Goal: Find specific page/section

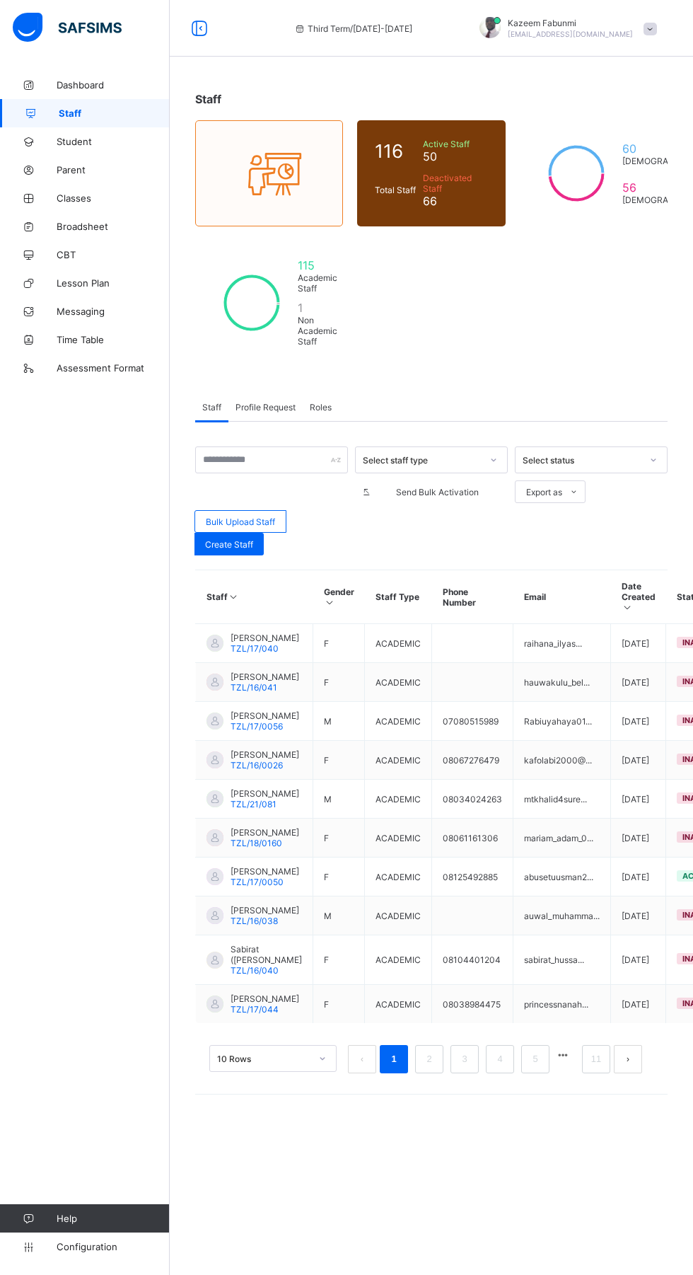
click at [91, 219] on link "Broadsheet" at bounding box center [85, 226] width 170 height 28
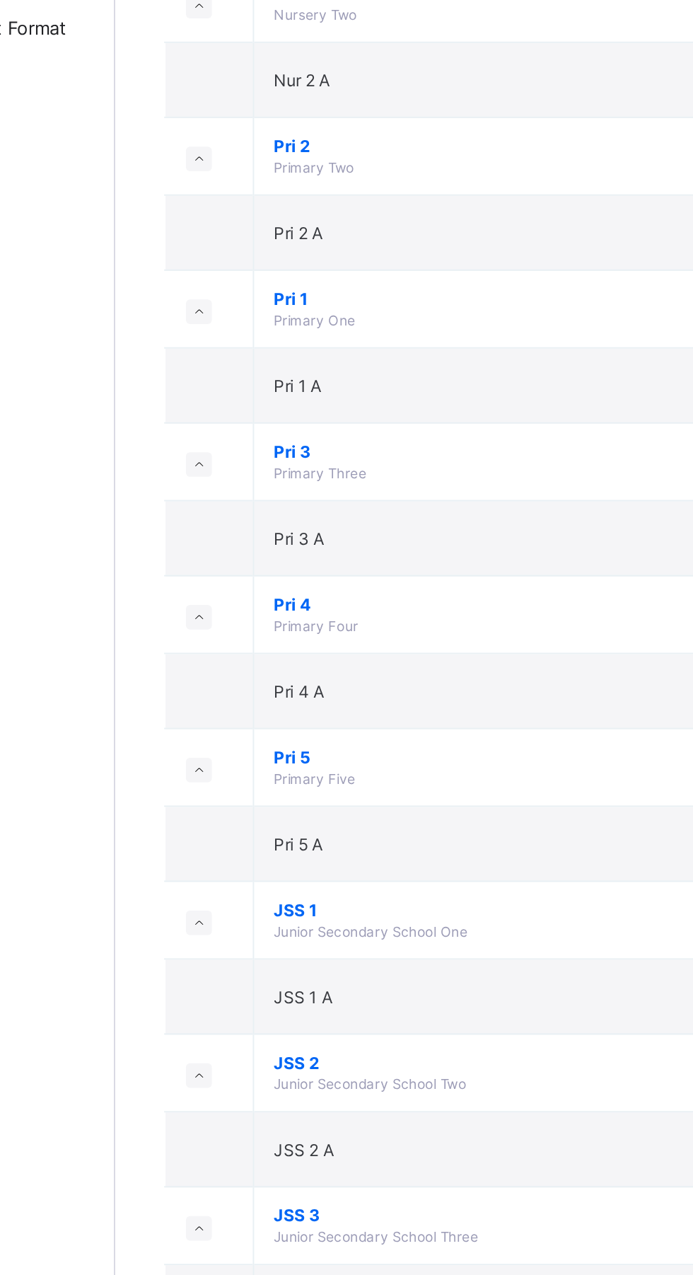
click at [264, 827] on span "JSS 1" at bounding box center [384, 825] width 262 height 11
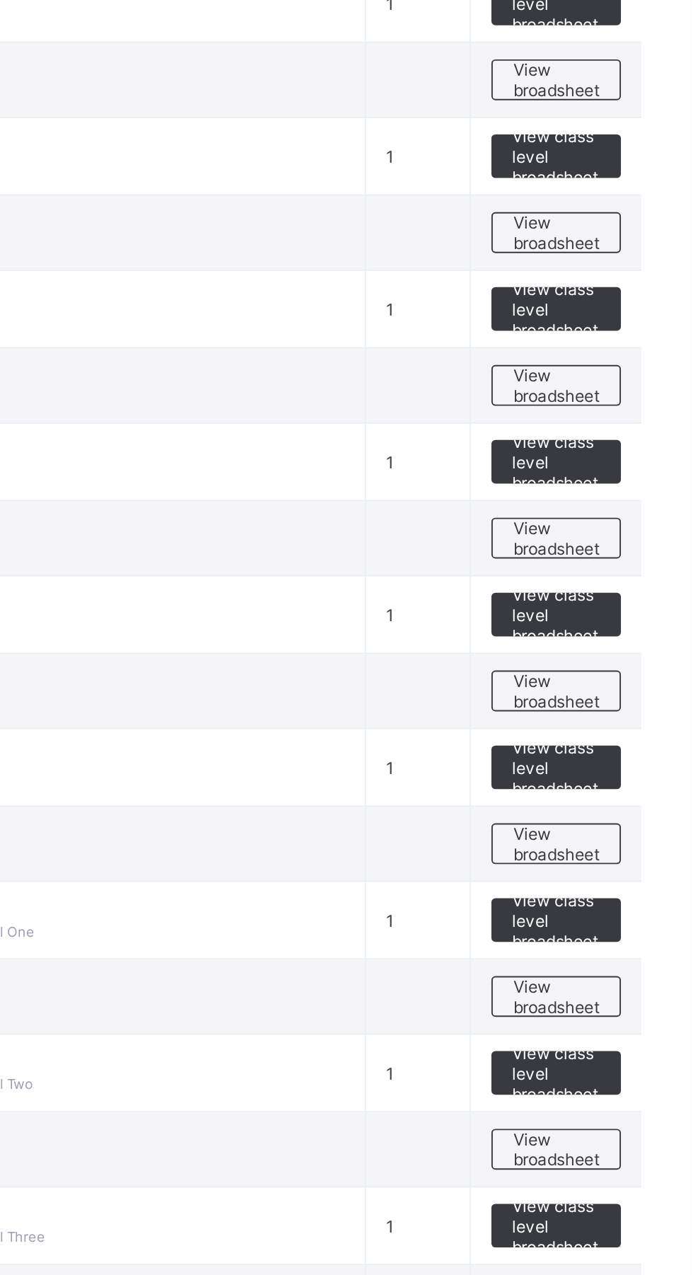
click at [621, 826] on span "View class level broadsheet" at bounding box center [624, 831] width 46 height 32
